Goal: Task Accomplishment & Management: Complete application form

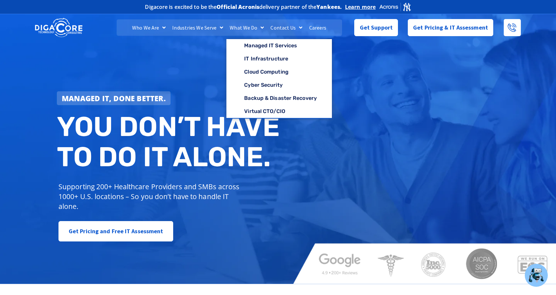
click at [314, 28] on link "Careers" at bounding box center [318, 27] width 24 height 16
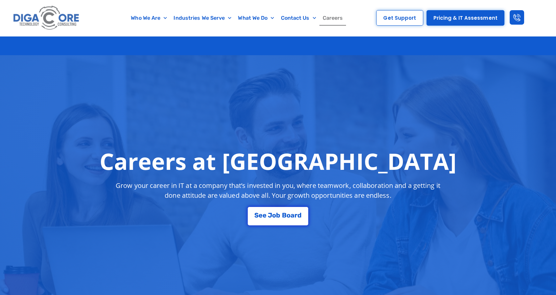
scroll to position [131, 0]
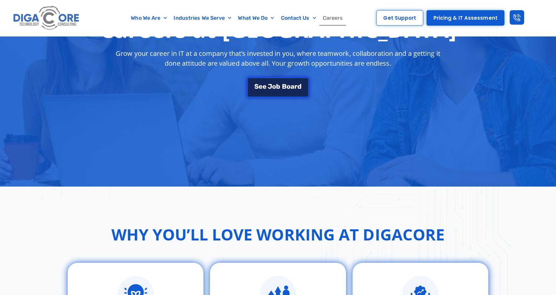
click at [278, 87] on link "S e e J o b B o a r d" at bounding box center [278, 88] width 62 height 20
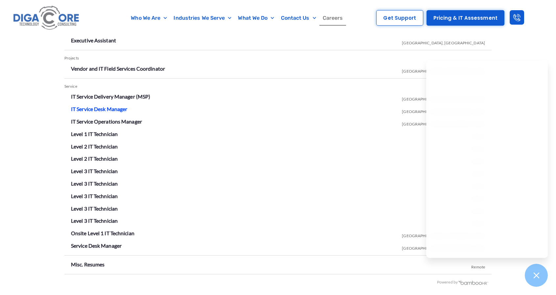
scroll to position [1219, 0]
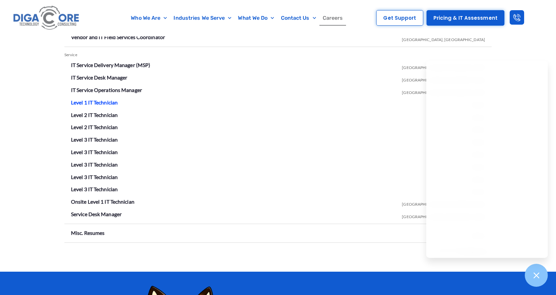
click at [99, 103] on link "Level 1 IT Technician" at bounding box center [94, 102] width 47 height 6
